Goal: Obtain resource: Download file/media

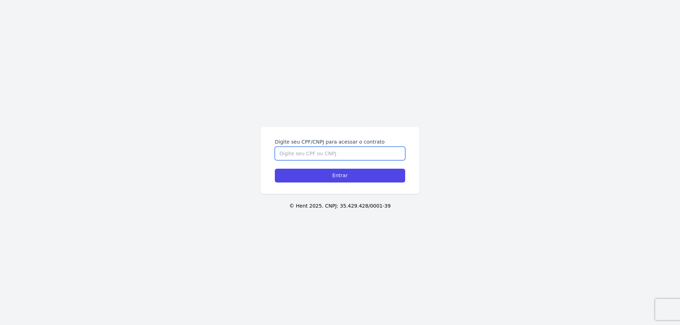
click at [325, 156] on input "Digite seu CPF/CNPJ para acessar o contrato" at bounding box center [340, 153] width 130 height 13
type input "50062424858"
click at [275, 169] on input "Entrar" at bounding box center [340, 176] width 130 height 14
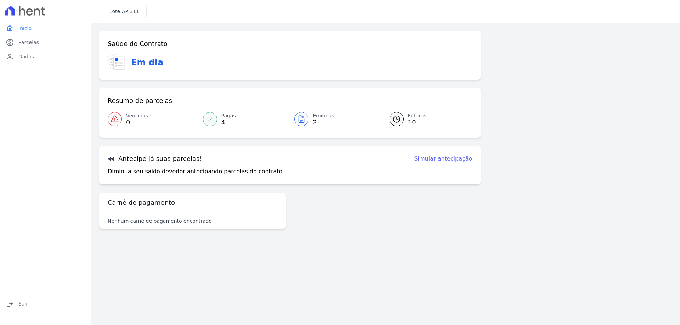
click at [311, 120] on link "Emitidas 2" at bounding box center [335, 119] width 91 height 20
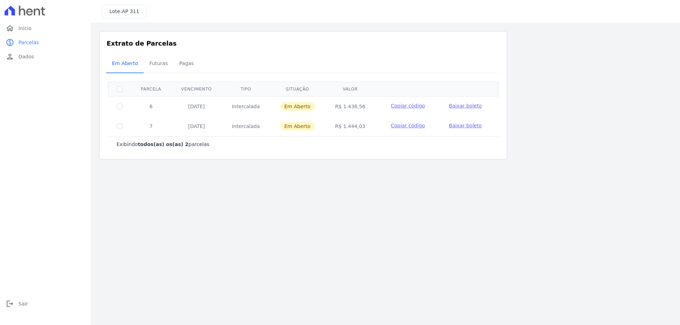
click at [470, 108] on span "Baixar boleto" at bounding box center [464, 106] width 33 height 6
